Goal: Transaction & Acquisition: Purchase product/service

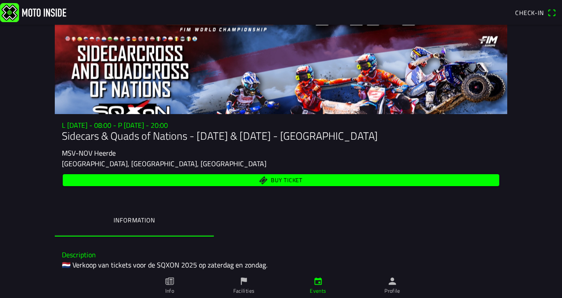
click at [301, 178] on span "Buy ticket" at bounding box center [281, 180] width 426 height 12
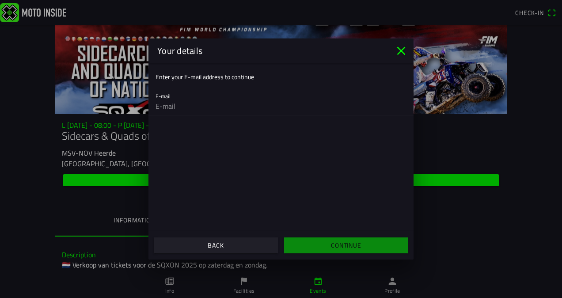
click at [172, 98] on input "email" at bounding box center [280, 106] width 251 height 18
type input "kalev.korbun@gmail.com"
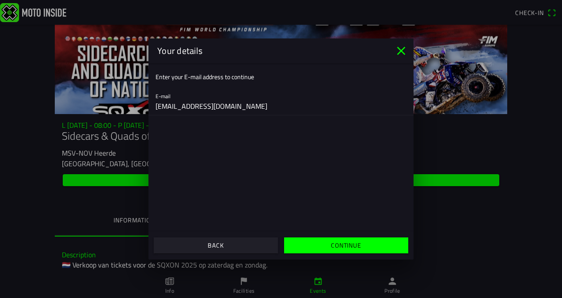
click at [0, 0] on slot "Continue" at bounding box center [0, 0] width 0 height 0
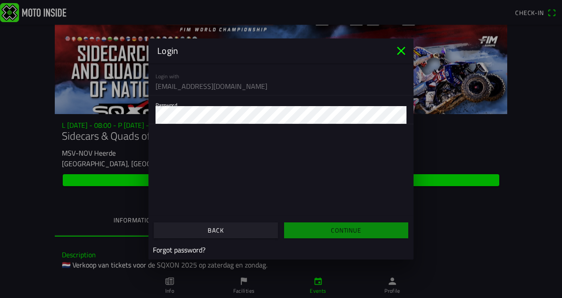
click at [401, 53] on icon "close" at bounding box center [401, 51] width 14 height 14
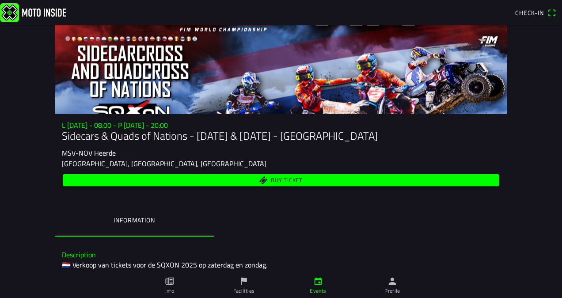
click at [528, 11] on span "Check-in" at bounding box center [529, 12] width 29 height 9
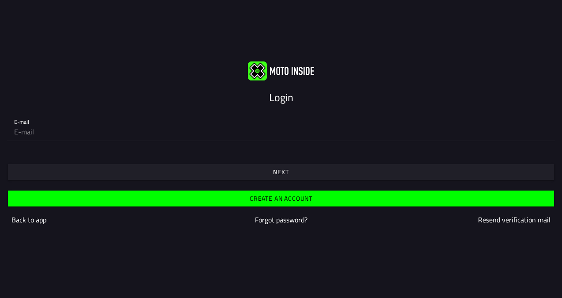
click at [0, 0] on slot "Create an account" at bounding box center [0, 0] width 0 height 0
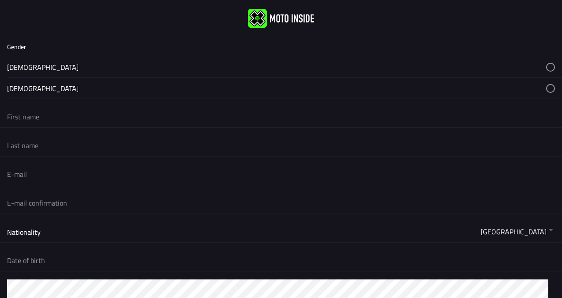
click at [19, 64] on button "button" at bounding box center [284, 67] width 555 height 21
click at [29, 118] on input "text" at bounding box center [281, 116] width 548 height 19
type input "KALEV"
type input "KORBUN"
type input "kalev.korbun@gmail.com"
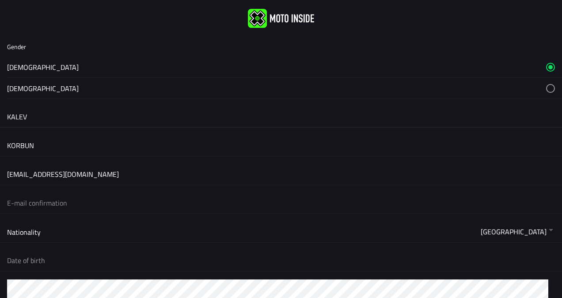
type input "kalev.korbun@gmail.com"
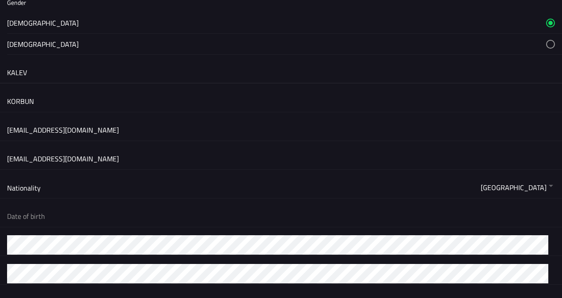
scroll to position [88, 0]
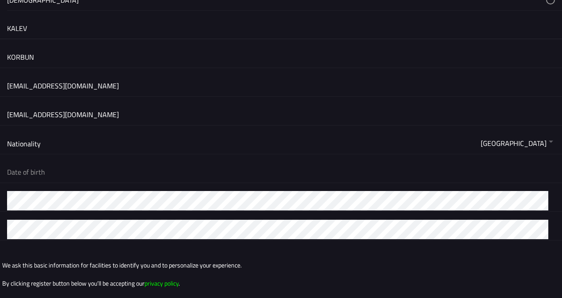
click at [42, 142] on button "button" at bounding box center [284, 143] width 555 height 21
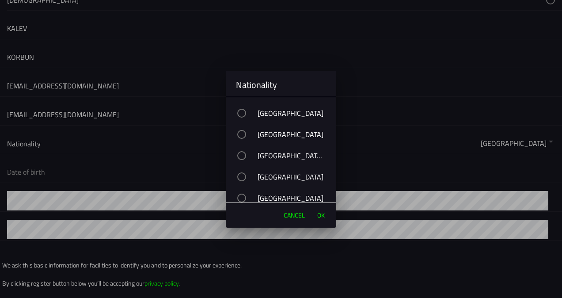
scroll to position [1502, 0]
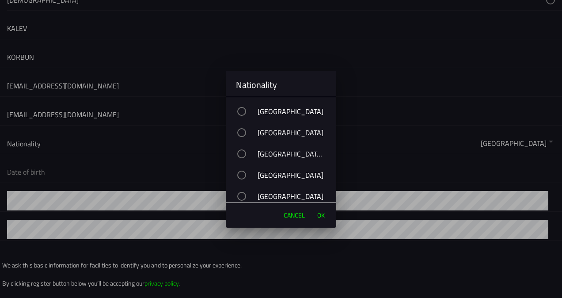
click at [241, 111] on div "button" at bounding box center [241, 111] width 9 height 9
drag, startPoint x: 321, startPoint y: 216, endPoint x: 307, endPoint y: 209, distance: 15.0
click at [320, 216] on span "OK" at bounding box center [321, 215] width 8 height 9
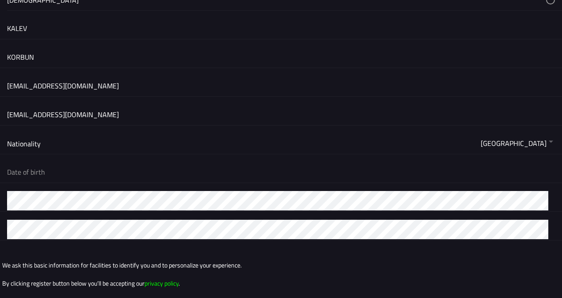
click at [70, 171] on button "button" at bounding box center [284, 171] width 555 height 21
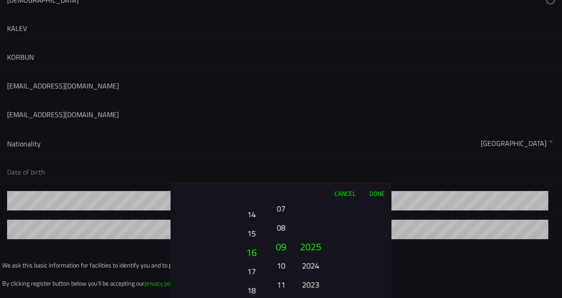
drag, startPoint x: 253, startPoint y: 236, endPoint x: 253, endPoint y: 265, distance: 28.7
click at [254, 265] on ion-picker-column "01 02 03 04 05 06 07 08 09 10 11 12 13 14 15 16 17 18 19 20 21 22 23 24 25 26 2…" at bounding box center [220, 250] width 99 height 95
drag, startPoint x: 250, startPoint y: 236, endPoint x: 263, endPoint y: 262, distance: 29.4
click at [261, 273] on button "13" at bounding box center [251, 280] width 24 height 15
drag, startPoint x: 252, startPoint y: 217, endPoint x: 255, endPoint y: 281, distance: 64.1
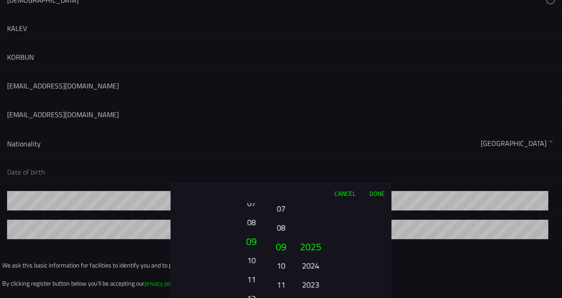
click at [254, 283] on button "11" at bounding box center [251, 278] width 24 height 15
drag, startPoint x: 251, startPoint y: 227, endPoint x: 255, endPoint y: 278, distance: 51.4
click at [255, 278] on button "09" at bounding box center [251, 278] width 24 height 15
drag, startPoint x: 251, startPoint y: 227, endPoint x: 255, endPoint y: 258, distance: 31.6
click at [255, 258] on button "06" at bounding box center [251, 258] width 24 height 15
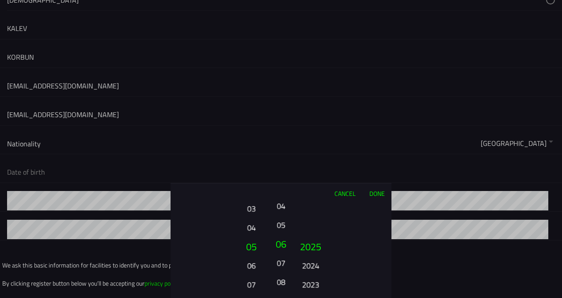
drag, startPoint x: 279, startPoint y: 212, endPoint x: 285, endPoint y: 263, distance: 52.0
click at [284, 265] on button "07" at bounding box center [281, 262] width 12 height 15
drag, startPoint x: 282, startPoint y: 226, endPoint x: 282, endPoint y: 241, distance: 15.0
click at [282, 241] on button "06" at bounding box center [280, 242] width 15 height 19
drag, startPoint x: 311, startPoint y: 269, endPoint x: 311, endPoint y: 228, distance: 40.6
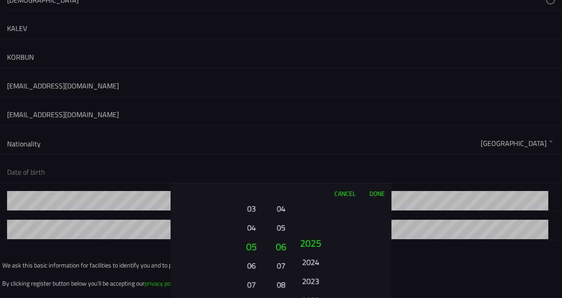
click at [312, 254] on button "2024" at bounding box center [310, 261] width 24 height 15
drag, startPoint x: 311, startPoint y: 265, endPoint x: 316, endPoint y: 228, distance: 37.9
click at [316, 258] on button "2021" at bounding box center [310, 265] width 24 height 15
drag, startPoint x: 313, startPoint y: 261, endPoint x: 318, endPoint y: 219, distance: 41.8
click at [318, 237] on div "2025 2024 2023 2022 2021 2020 2019 2018 2017 2016 2015 2014 2013 2012 2011 2010…" at bounding box center [311, 284] width 30 height 95
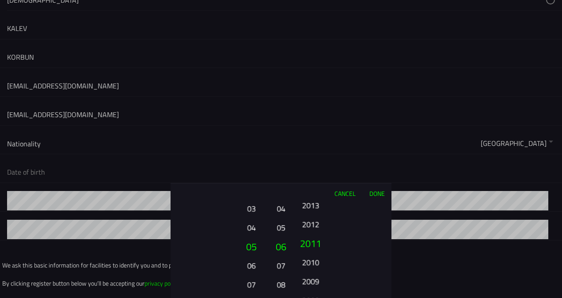
drag, startPoint x: 310, startPoint y: 266, endPoint x: 313, endPoint y: 230, distance: 36.8
click at [312, 254] on button "2010" at bounding box center [310, 261] width 24 height 15
drag, startPoint x: 317, startPoint y: 250, endPoint x: 313, endPoint y: 231, distance: 19.8
click at [315, 258] on button "2007" at bounding box center [310, 265] width 24 height 15
drag, startPoint x: 311, startPoint y: 263, endPoint x: 321, endPoint y: 229, distance: 35.9
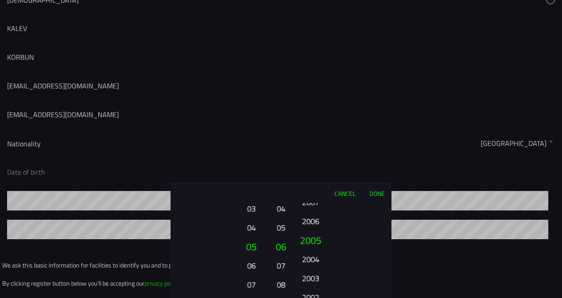
click at [320, 232] on ion-picker-column "2025 2024 2023 2022 2021 2020 2019 2018 2017 2016 2015 2014 2013 2012 2011 2010…" at bounding box center [341, 250] width 99 height 95
click at [315, 260] on button "1998" at bounding box center [310, 267] width 24 height 15
drag, startPoint x: 315, startPoint y: 269, endPoint x: 313, endPoint y: 212, distance: 56.6
click at [314, 219] on button "1991" at bounding box center [310, 225] width 24 height 15
drag, startPoint x: 314, startPoint y: 260, endPoint x: 314, endPoint y: 254, distance: 5.7
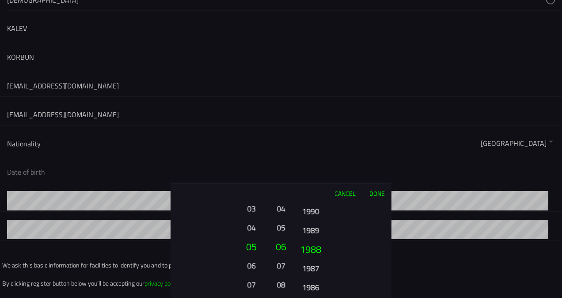
click at [314, 260] on button "1987" at bounding box center [310, 267] width 24 height 15
drag, startPoint x: 312, startPoint y: 279, endPoint x: 315, endPoint y: 258, distance: 21.8
click at [315, 279] on button "1983" at bounding box center [310, 286] width 24 height 15
drag, startPoint x: 314, startPoint y: 270, endPoint x: 315, endPoint y: 248, distance: 22.1
click at [315, 252] on ion-picker-column "2025 2024 2023 2022 2021 2020 2019 2018 2017 2016 2015 2014 2013 2012 2011 2010…" at bounding box center [341, 250] width 99 height 95
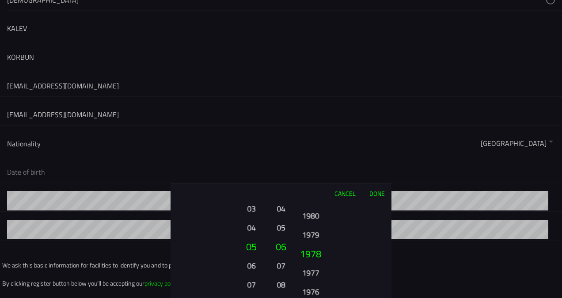
drag, startPoint x: 316, startPoint y: 279, endPoint x: 317, endPoint y: 244, distance: 34.5
click at [317, 265] on button "1977" at bounding box center [310, 272] width 24 height 15
drag, startPoint x: 315, startPoint y: 254, endPoint x: 315, endPoint y: 239, distance: 15.0
click at [315, 244] on button "1973" at bounding box center [311, 248] width 30 height 19
click at [380, 194] on button "Done" at bounding box center [376, 192] width 29 height 19
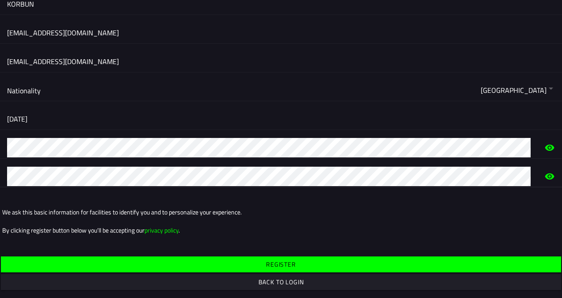
scroll to position [143, 0]
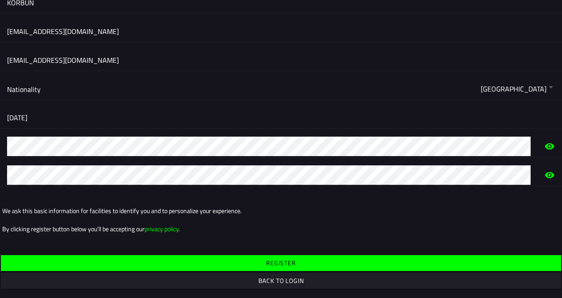
click at [0, 0] on slot "Register" at bounding box center [0, 0] width 0 height 0
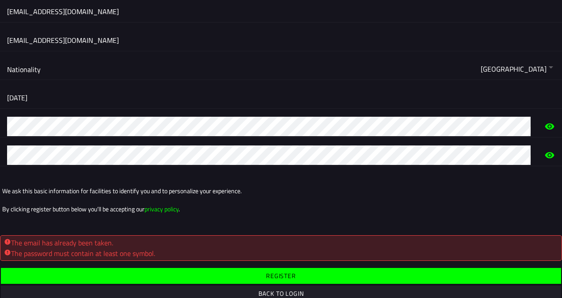
scroll to position [175, 0]
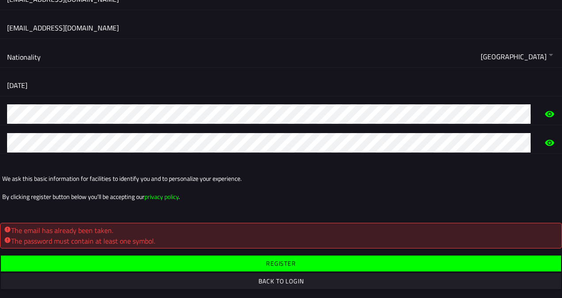
click at [0, 0] on slot "Back to login" at bounding box center [0, 0] width 0 height 0
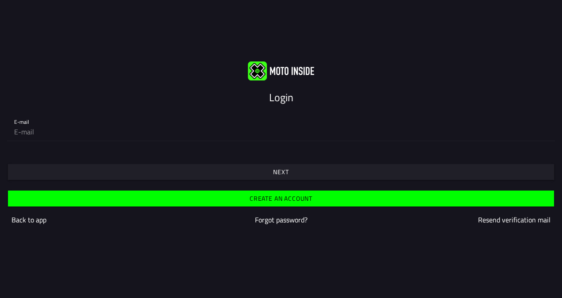
click at [0, 0] on slot "Forgot password?" at bounding box center [0, 0] width 0 height 0
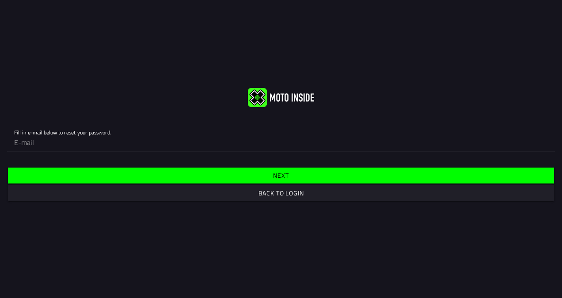
click at [64, 142] on input "email" at bounding box center [281, 142] width 534 height 18
type input "kalev.korbun@gmail.com"
click at [0, 0] on slot "Next" at bounding box center [0, 0] width 0 height 0
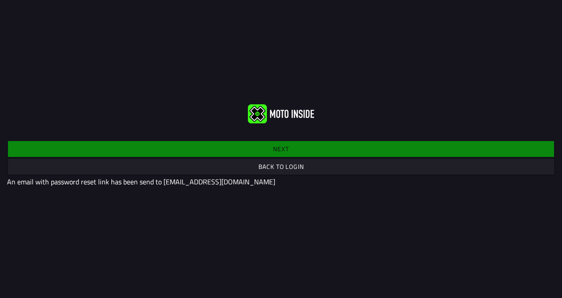
click at [265, 150] on div "Next Back to login An email with password reset link has been send to kalev.kor…" at bounding box center [281, 163] width 562 height 62
click at [0, 0] on slot "Back to login" at bounding box center [0, 0] width 0 height 0
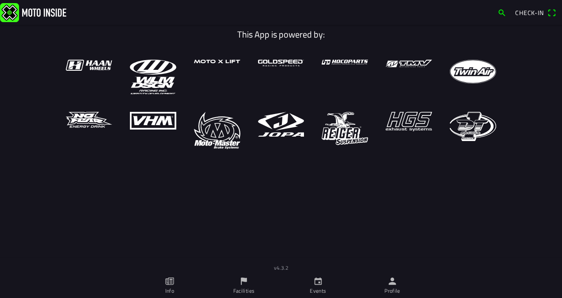
click at [529, 11] on span "Check-in" at bounding box center [529, 12] width 29 height 9
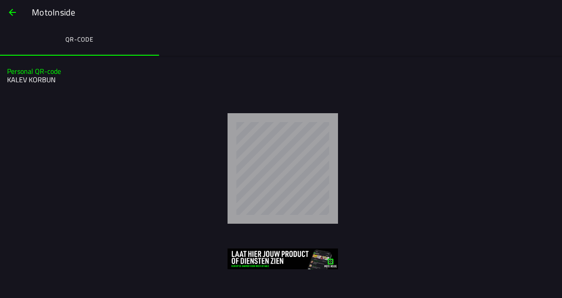
click at [9, 11] on span "button" at bounding box center [12, 12] width 11 height 21
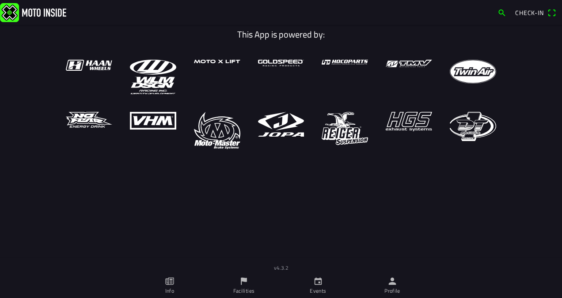
click at [534, 13] on span "Check-in" at bounding box center [529, 12] width 29 height 9
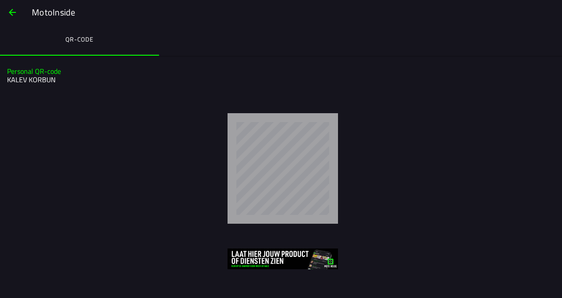
click at [19, 11] on button "button" at bounding box center [12, 12] width 21 height 21
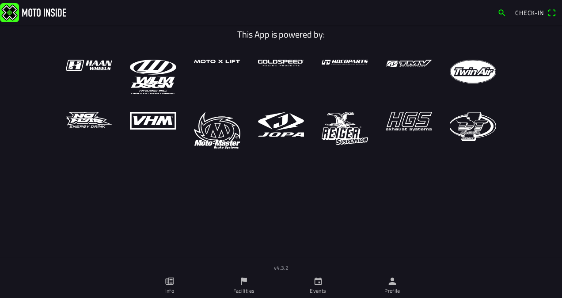
click at [42, 10] on img at bounding box center [33, 12] width 66 height 19
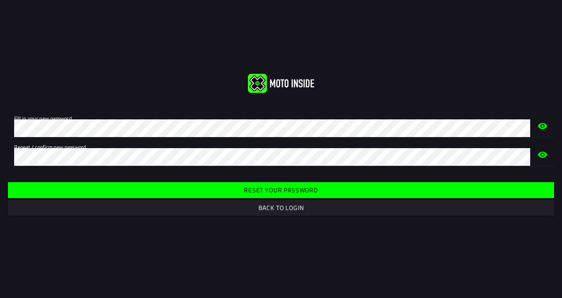
click at [0, 0] on slot "Reset your password" at bounding box center [0, 0] width 0 height 0
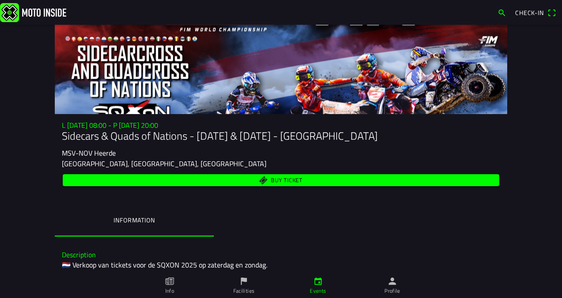
click at [284, 180] on span "Buy ticket" at bounding box center [287, 180] width 32 height 6
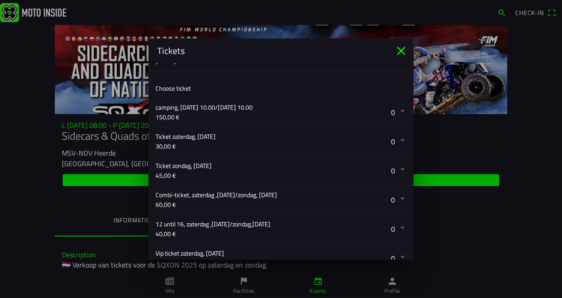
scroll to position [177, 0]
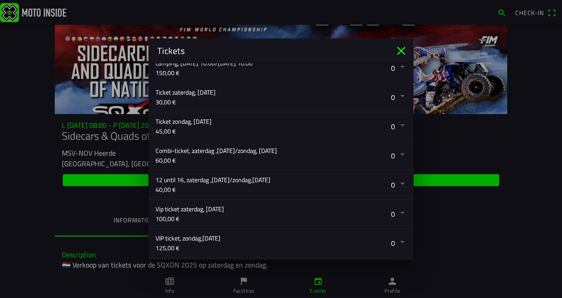
click at [396, 152] on button "button" at bounding box center [284, 155] width 258 height 29
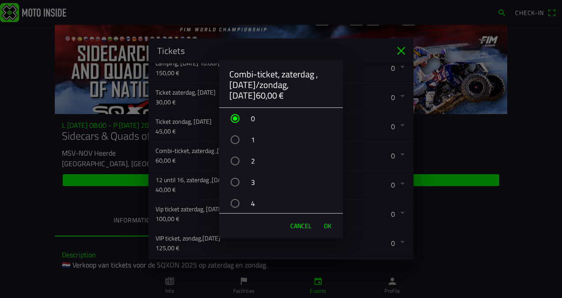
click at [234, 160] on div "button" at bounding box center [235, 160] width 9 height 9
click at [325, 224] on span "OK" at bounding box center [328, 225] width 8 height 9
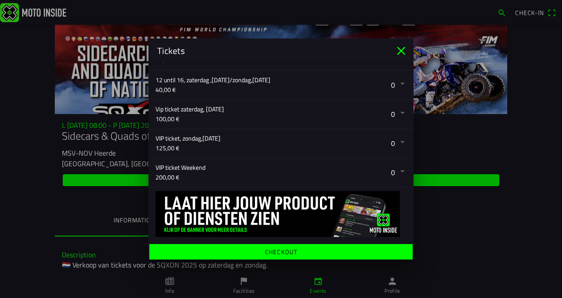
scroll to position [277, 0]
click at [271, 250] on ion-label "Checkout" at bounding box center [281, 252] width 32 height 6
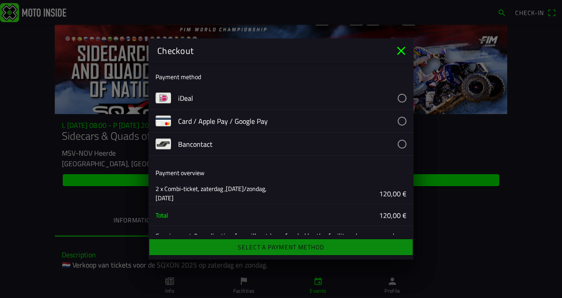
click at [395, 121] on button "button" at bounding box center [295, 121] width 235 height 23
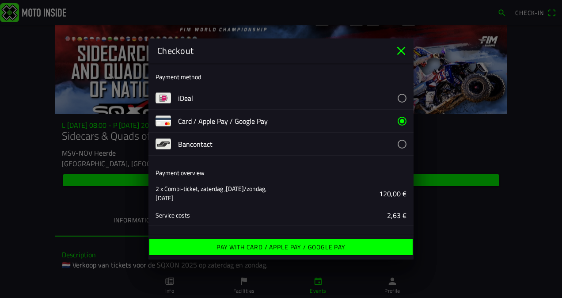
click at [277, 244] on ion-label "Pay with Card / Apple Pay / Google Pay" at bounding box center [280, 247] width 129 height 6
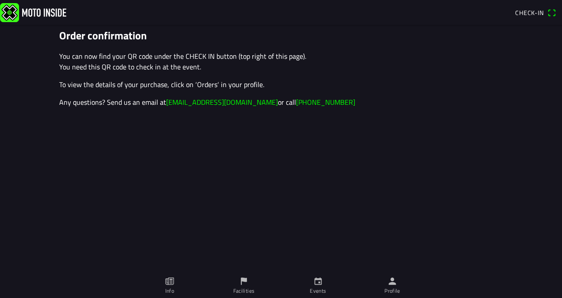
click at [534, 14] on span "Check-in" at bounding box center [529, 12] width 29 height 9
